Goal: Communication & Community: Answer question/provide support

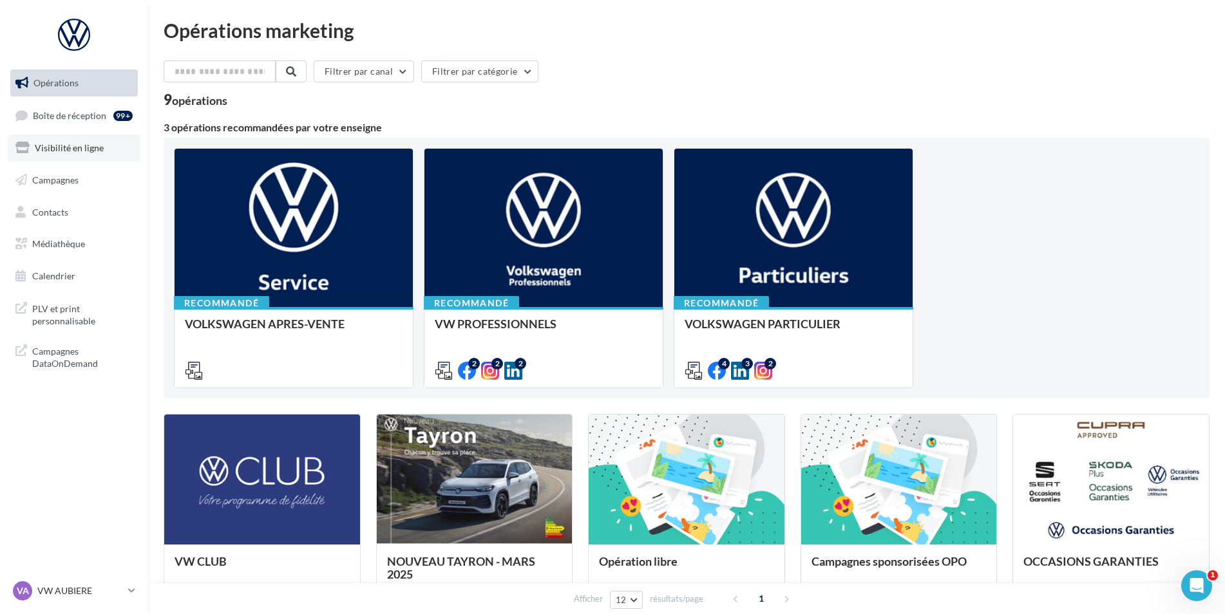
click at [69, 138] on link "Visibilité en ligne" at bounding box center [74, 148] width 133 height 27
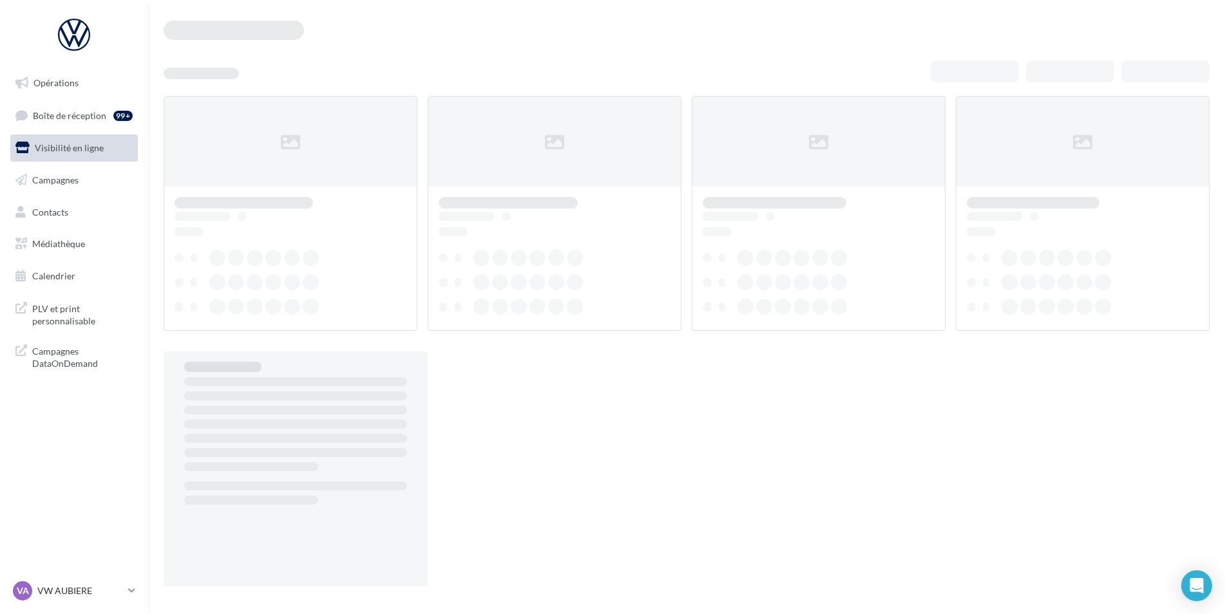
click at [72, 113] on span "Boîte de réception" at bounding box center [69, 114] width 73 height 11
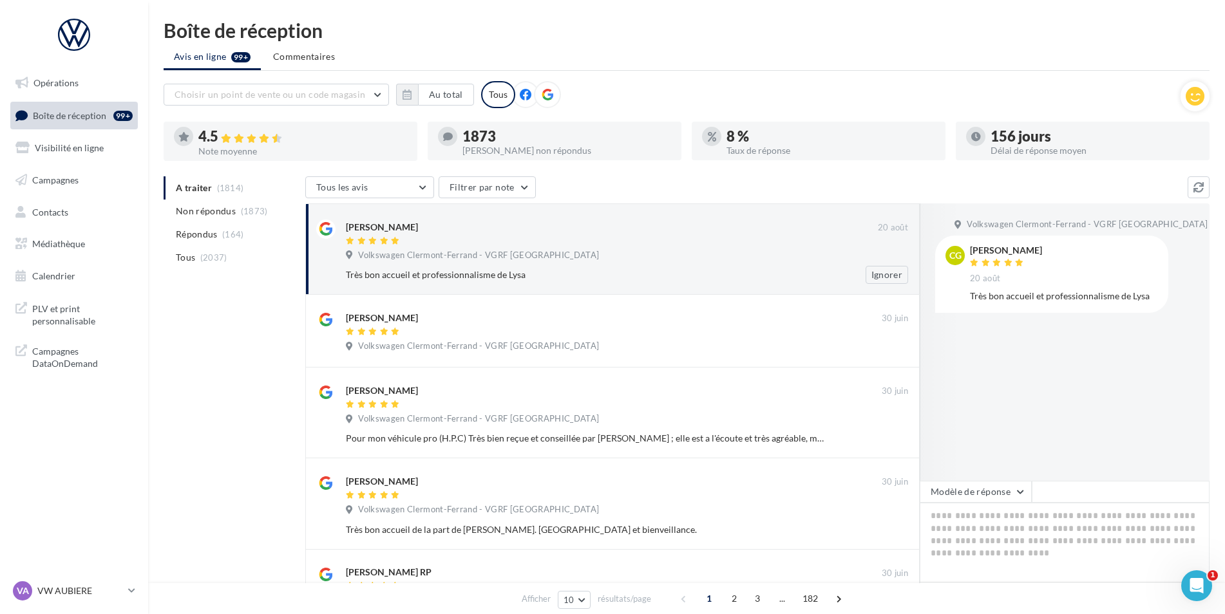
click at [607, 243] on div at bounding box center [612, 241] width 532 height 11
click at [667, 248] on div "[PERSON_NAME] [DATE] Volkswagen [GEOGRAPHIC_DATA] - VGRF Auvergne Très bon accu…" at bounding box center [627, 252] width 562 height 64
click at [412, 93] on button "button" at bounding box center [407, 95] width 22 height 22
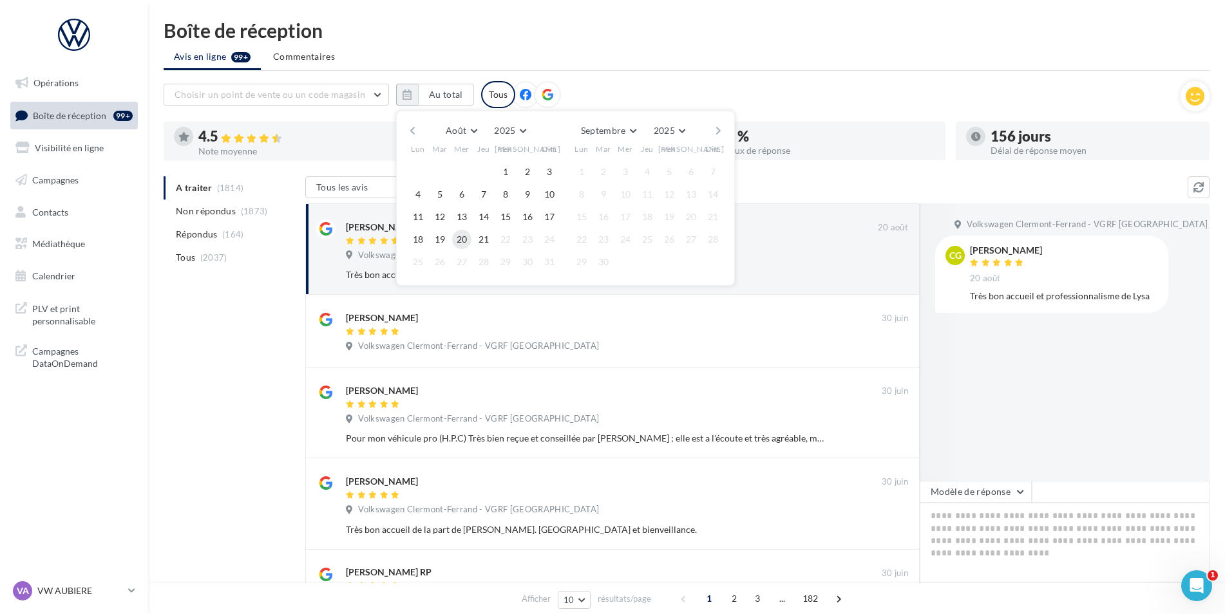
click at [462, 234] on button "20" at bounding box center [461, 239] width 19 height 19
click at [469, 246] on span "20" at bounding box center [461, 239] width 19 height 19
click at [462, 239] on button "20" at bounding box center [461, 239] width 19 height 19
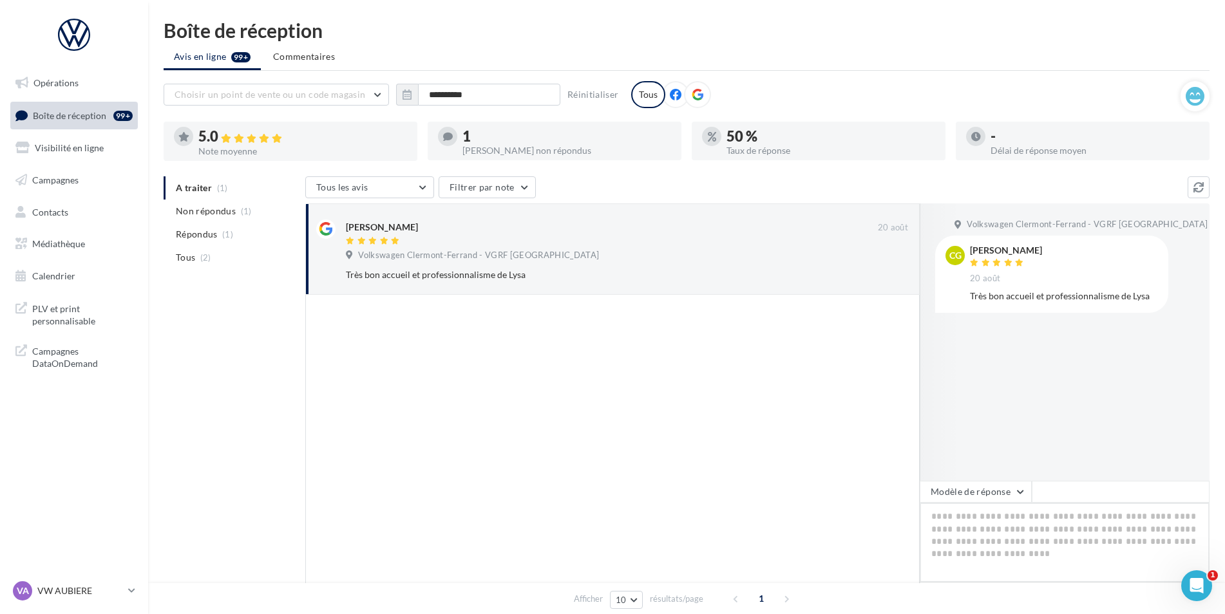
click at [994, 536] on textarea at bounding box center [1064, 543] width 290 height 80
paste textarea "**********"
type textarea "**********"
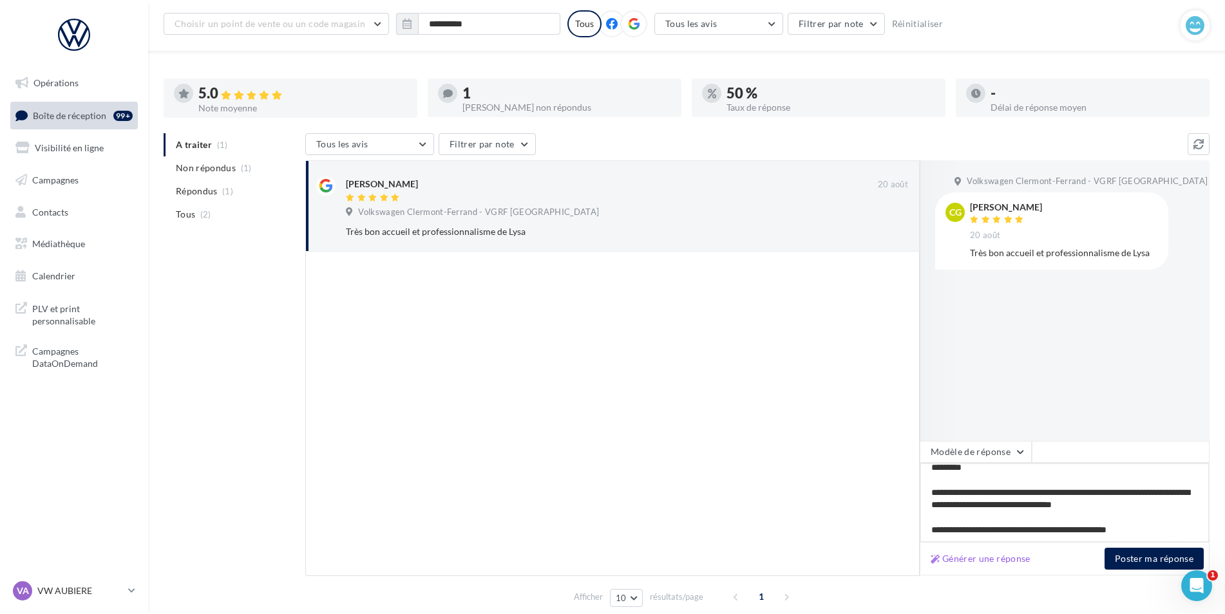
scroll to position [93, 0]
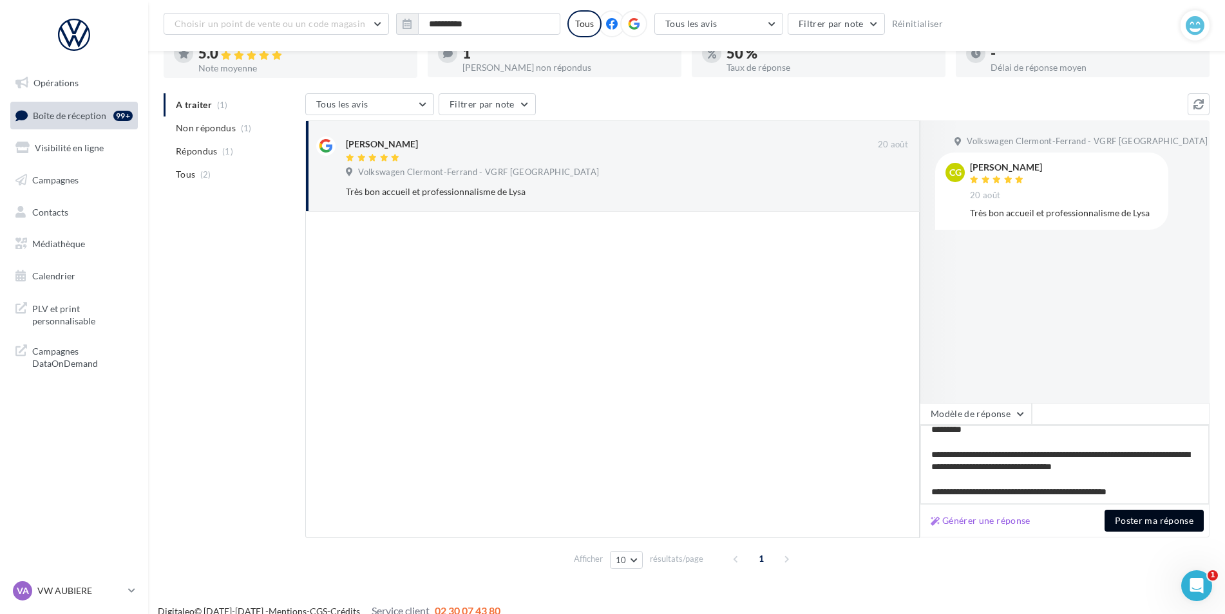
type textarea "**********"
click at [1132, 514] on button "Poster ma réponse" at bounding box center [1153, 521] width 99 height 22
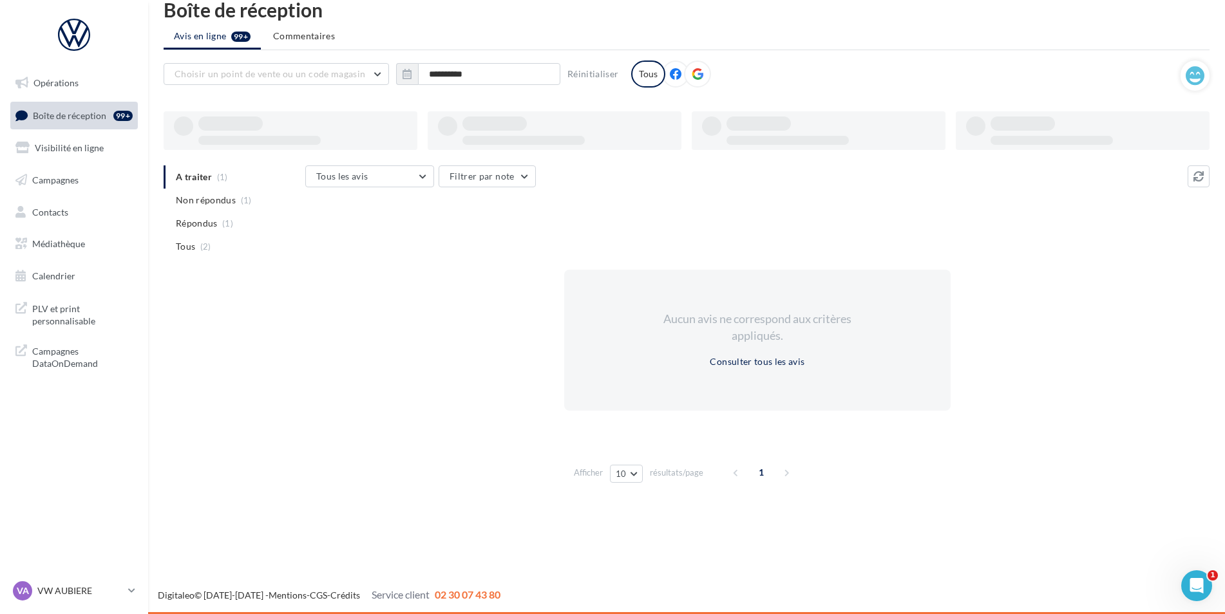
scroll to position [21, 0]
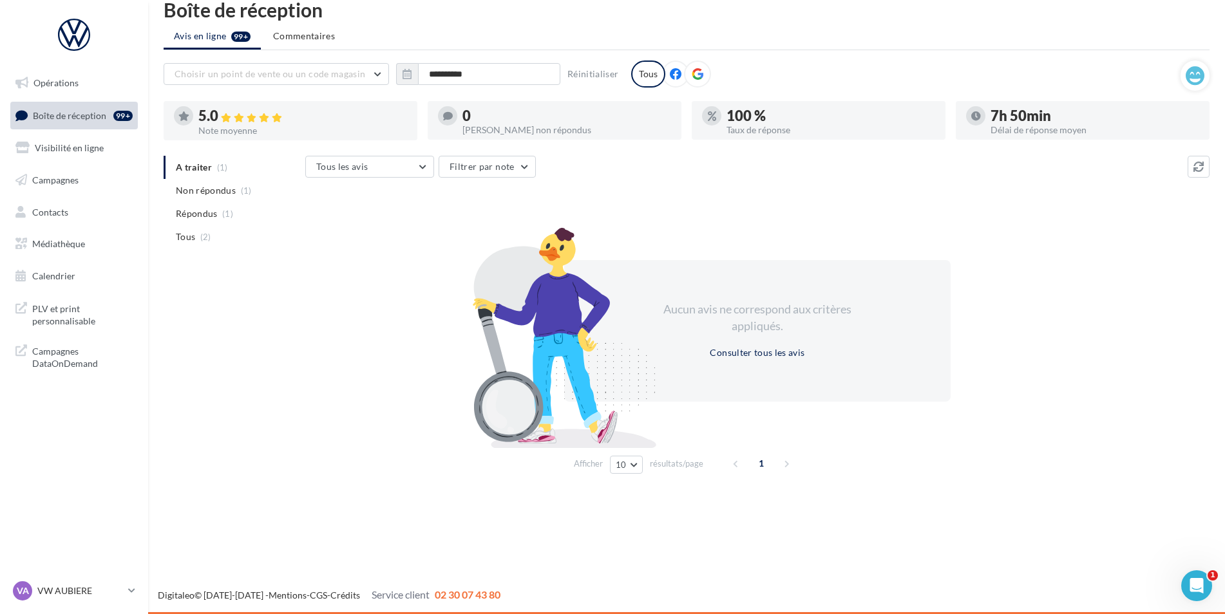
click at [197, 170] on ul "A traiter (1) Non répondus (1) Répondus (1) Tous (2)" at bounding box center [232, 202] width 136 height 93
click at [408, 82] on button "button" at bounding box center [407, 74] width 22 height 22
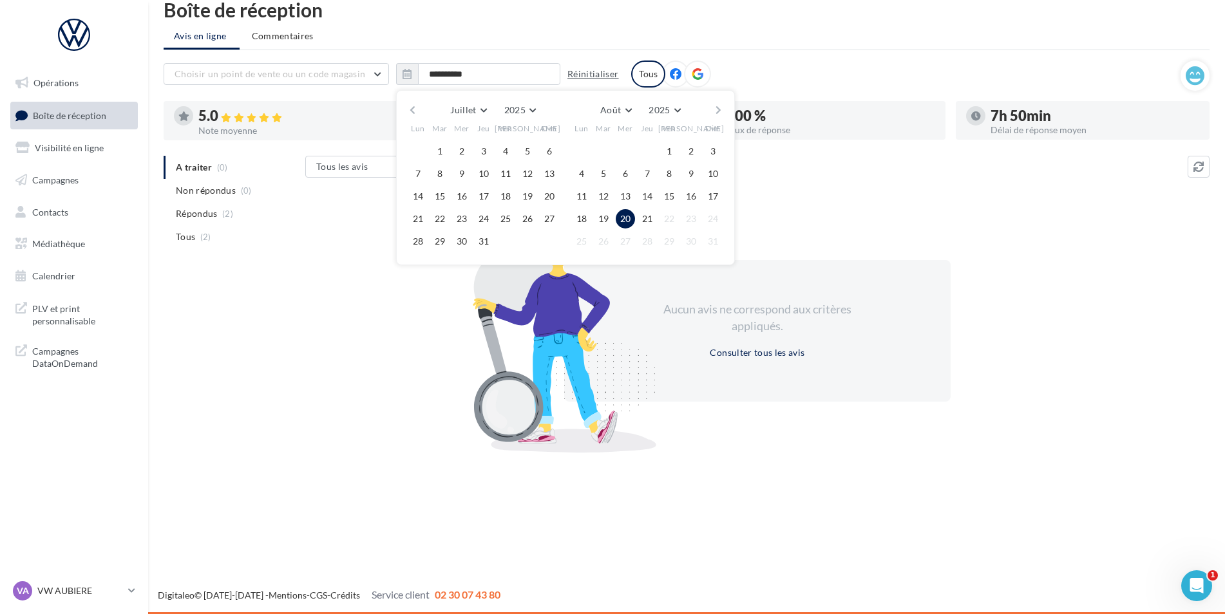
click at [602, 72] on button "Réinitialiser" at bounding box center [593, 73] width 62 height 15
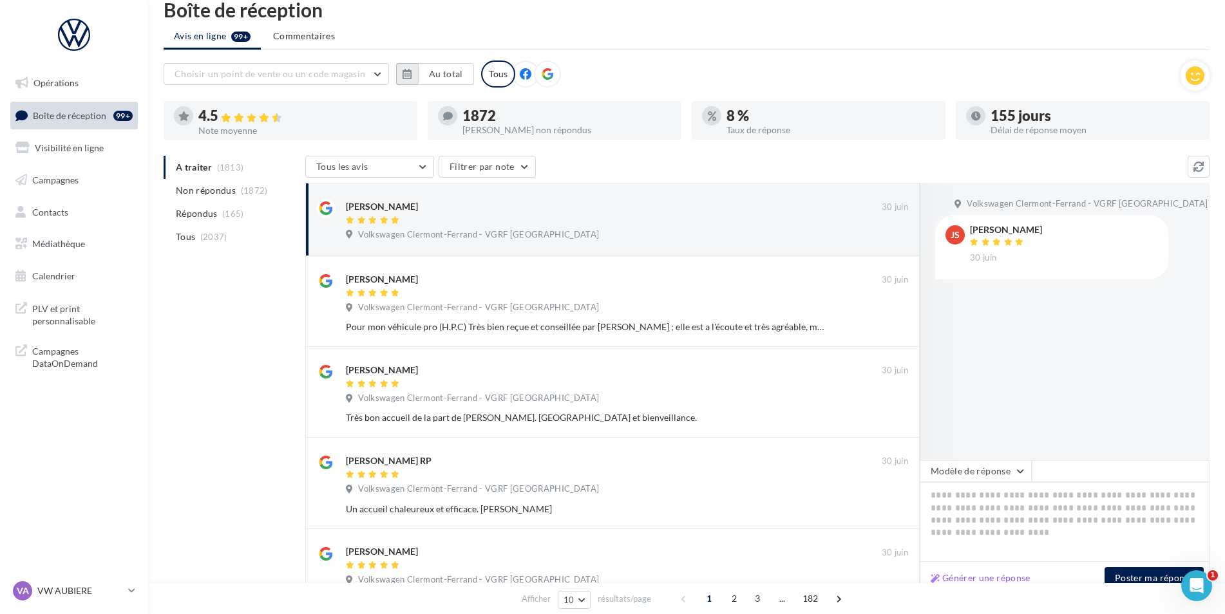
click at [402, 73] on button "button" at bounding box center [407, 74] width 22 height 22
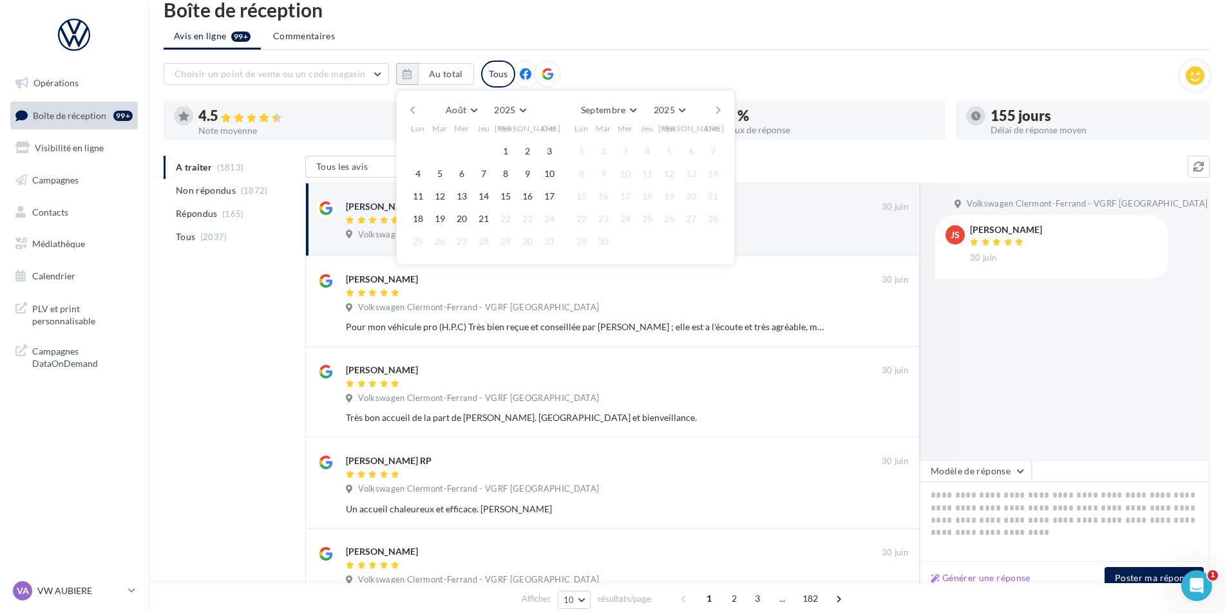
click at [409, 110] on button "button" at bounding box center [412, 110] width 11 height 18
click at [438, 144] on button "1" at bounding box center [439, 151] width 19 height 19
click at [717, 107] on button "button" at bounding box center [718, 110] width 11 height 18
click at [488, 222] on button "21" at bounding box center [483, 218] width 19 height 19
